Goal: Task Accomplishment & Management: Use online tool/utility

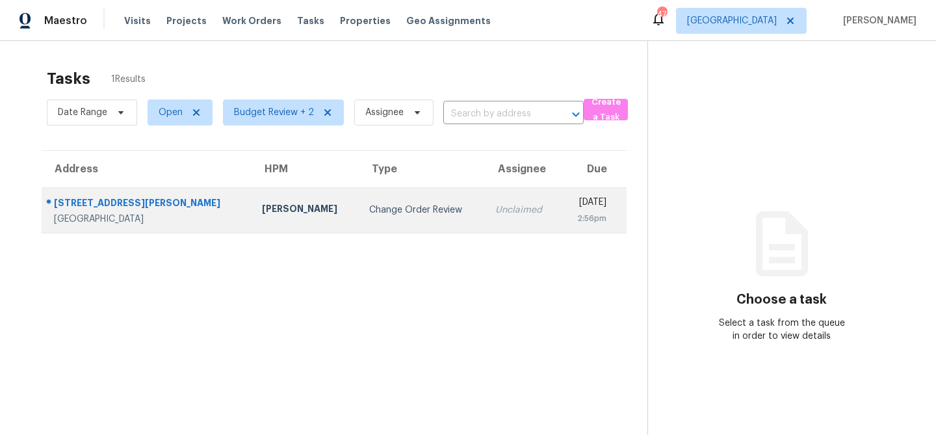
click at [280, 214] on div "[PERSON_NAME]" at bounding box center [305, 210] width 86 height 16
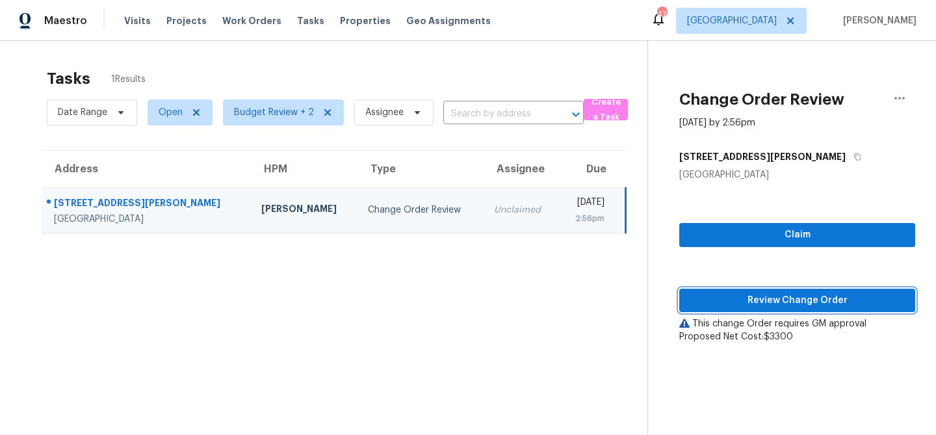
click at [735, 296] on span "Review Change Order" at bounding box center [796, 300] width 215 height 16
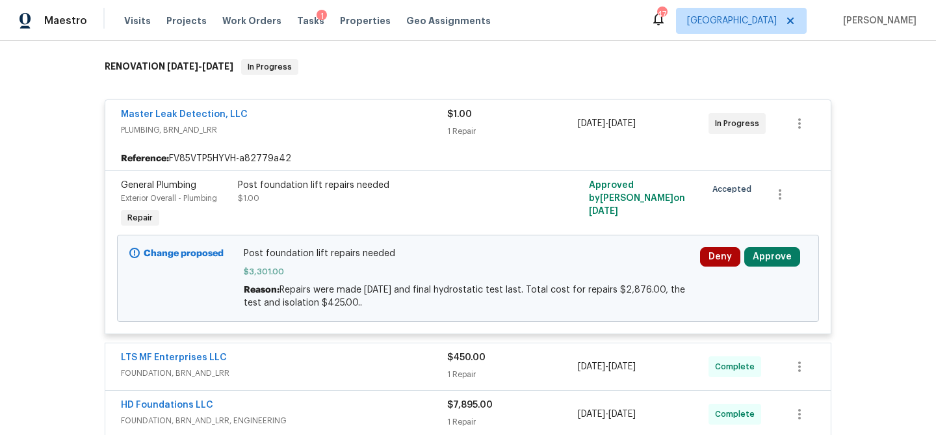
scroll to position [199, 0]
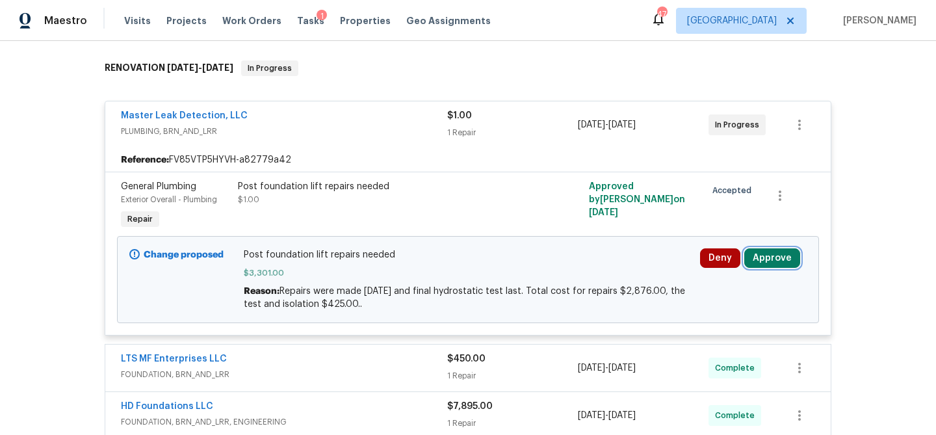
click at [779, 265] on button "Approve" at bounding box center [772, 257] width 56 height 19
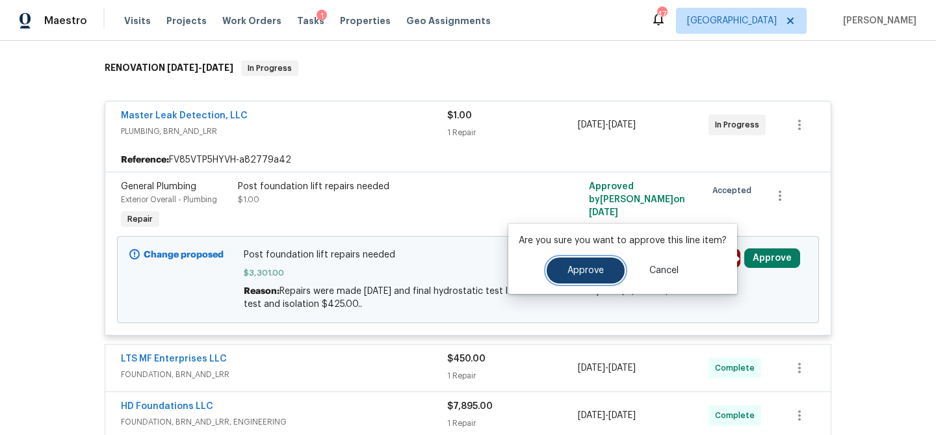
click at [583, 268] on span "Approve" at bounding box center [585, 271] width 36 height 10
